Goal: Information Seeking & Learning: Learn about a topic

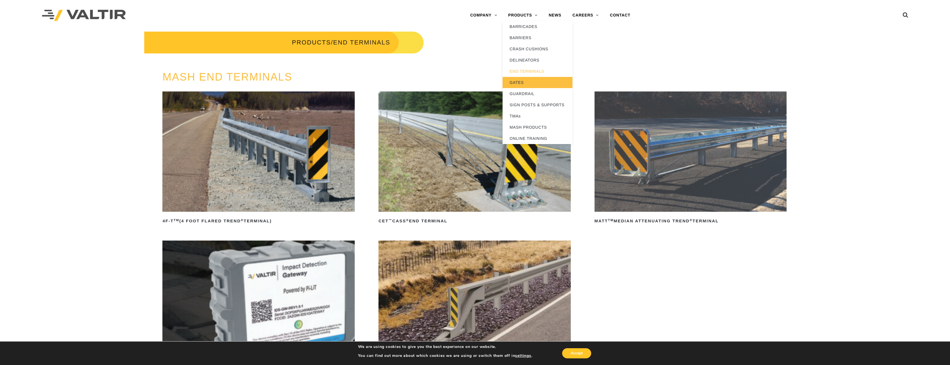
click at [530, 80] on link "GATES" at bounding box center [538, 82] width 70 height 11
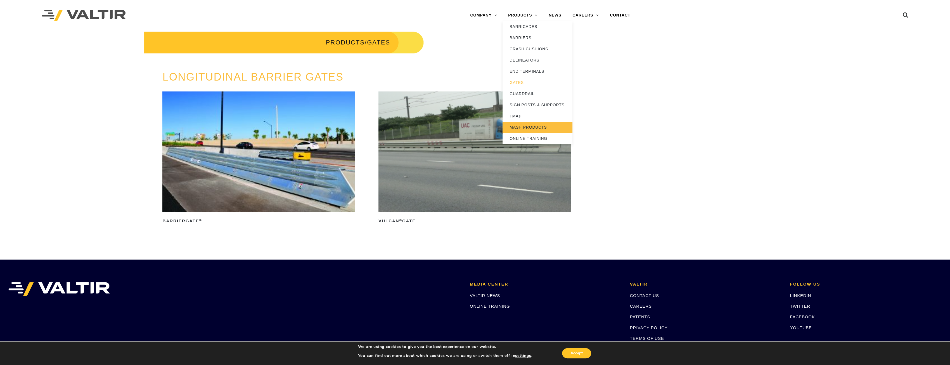
click at [533, 127] on link "MASH PRODUCTS" at bounding box center [538, 127] width 70 height 11
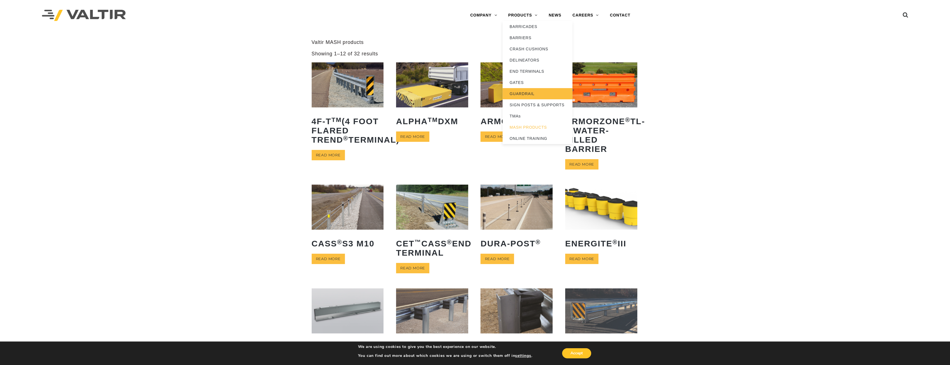
click at [528, 93] on link "GUARDRAIL" at bounding box center [538, 93] width 70 height 11
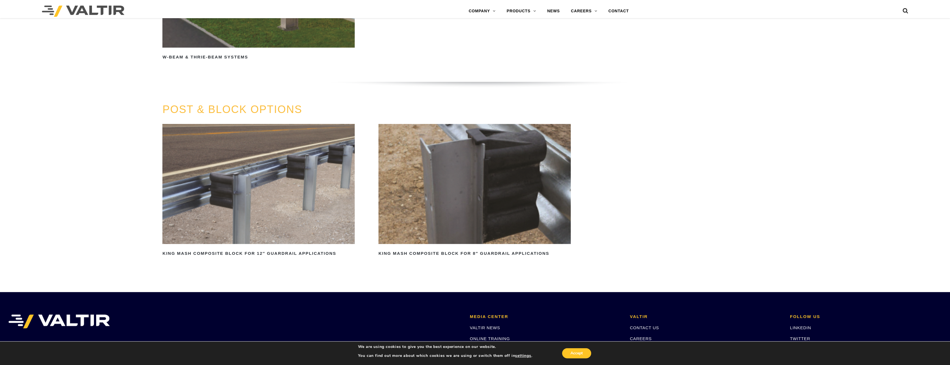
scroll to position [604, 0]
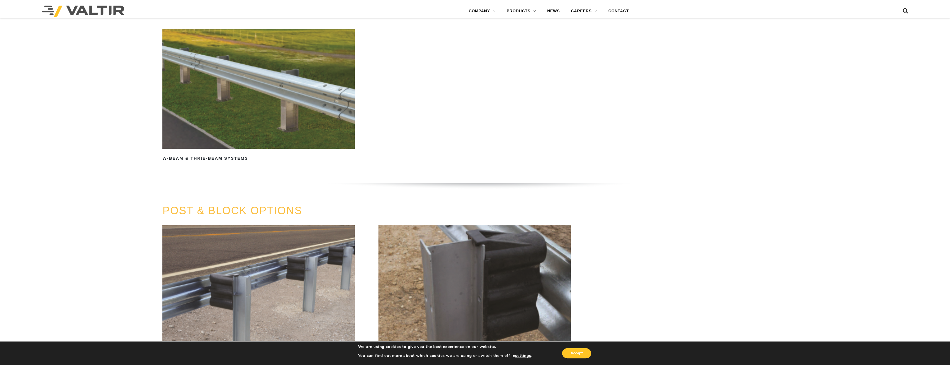
click at [330, 98] on img at bounding box center [258, 89] width 192 height 120
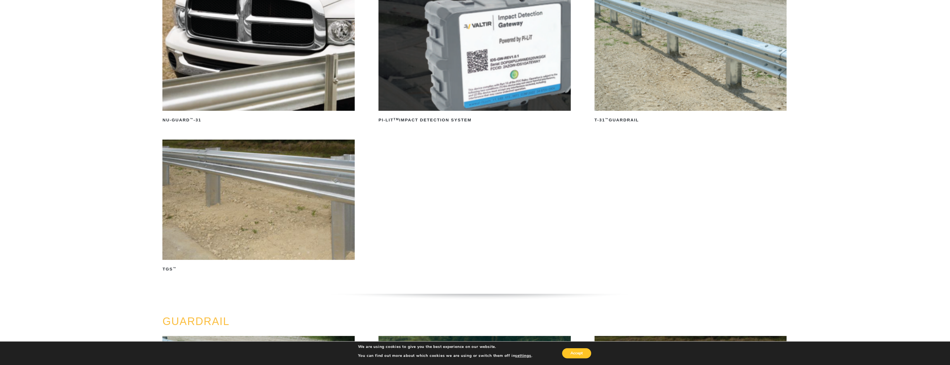
scroll to position [0, 0]
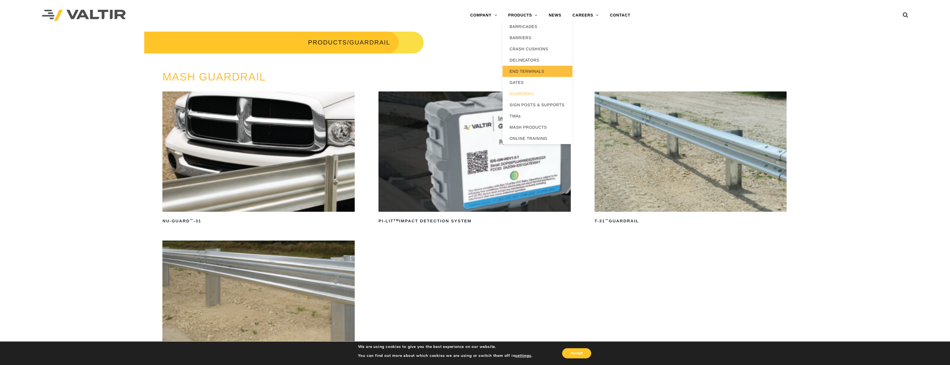
click at [533, 74] on link "END TERMINALS" at bounding box center [538, 71] width 70 height 11
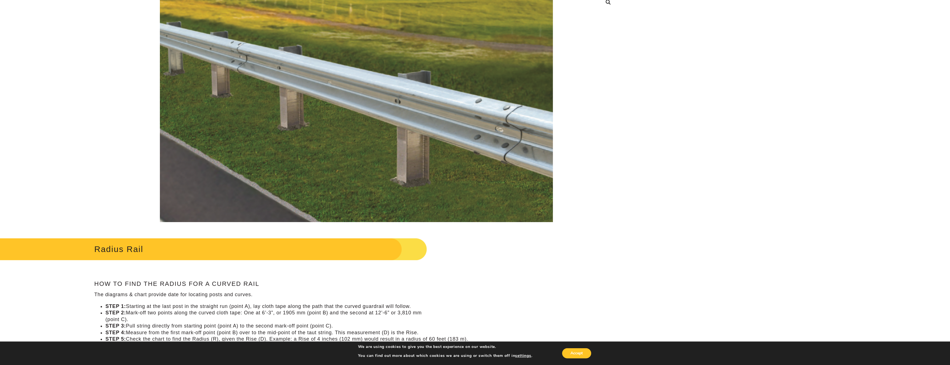
scroll to position [84, 0]
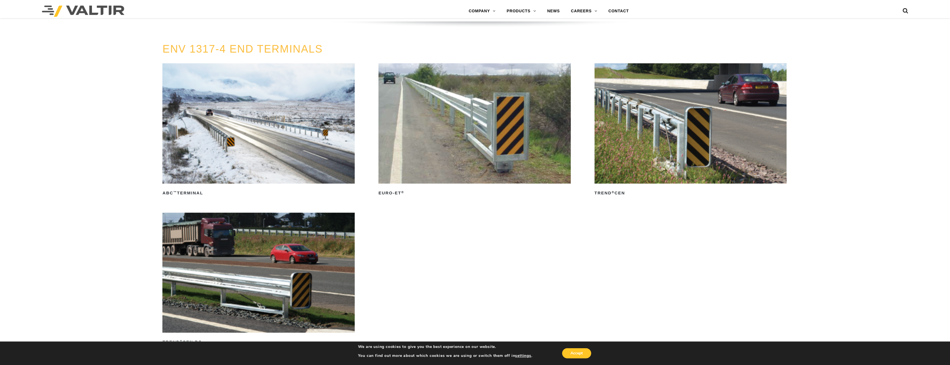
scroll to position [951, 0]
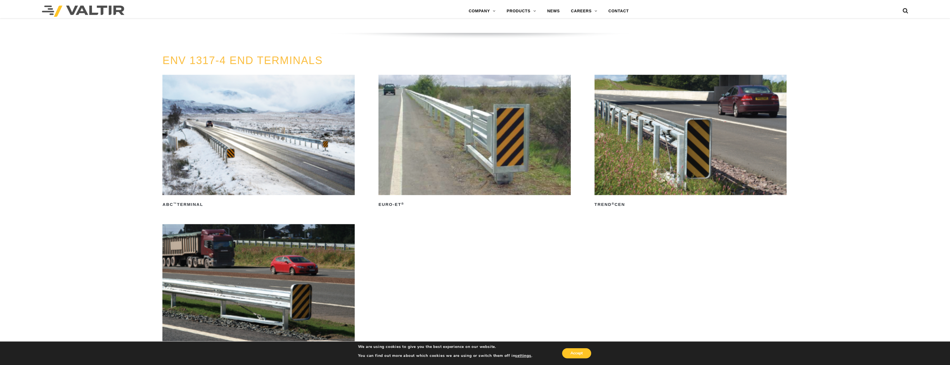
click at [542, 140] on img at bounding box center [475, 135] width 192 height 120
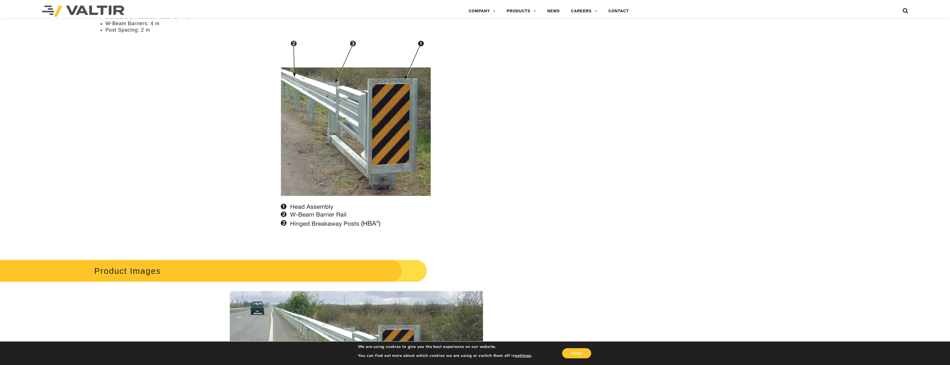
scroll to position [416, 0]
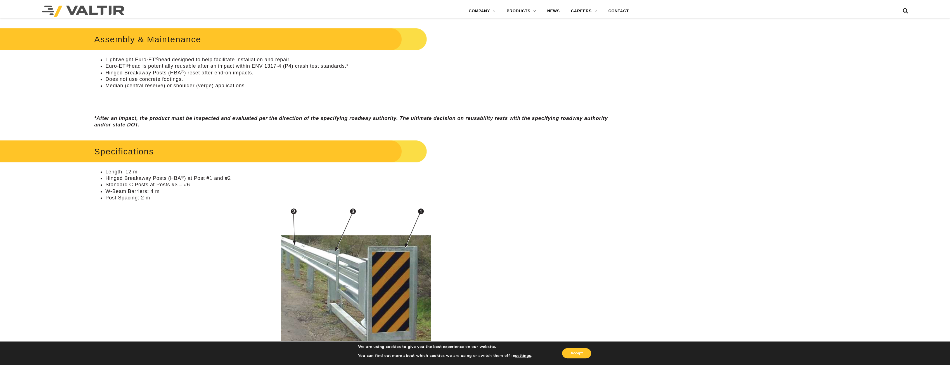
click at [910, 9] on div "Menu COMPANY ABOUT VALTIR OUR HISTORY RENTALS INTERNATIONAL PRODUCTS BARRICADES…" at bounding box center [475, 11] width 875 height 14
click at [906, 12] on icon at bounding box center [906, 12] width 6 height 8
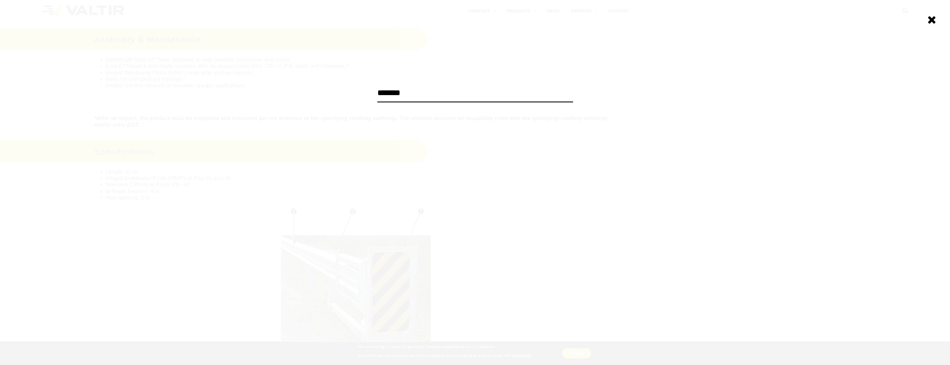
type input "*******"
click input "******" at bounding box center [0, 0] width 0 height 0
